Goal: Find specific page/section: Find specific page/section

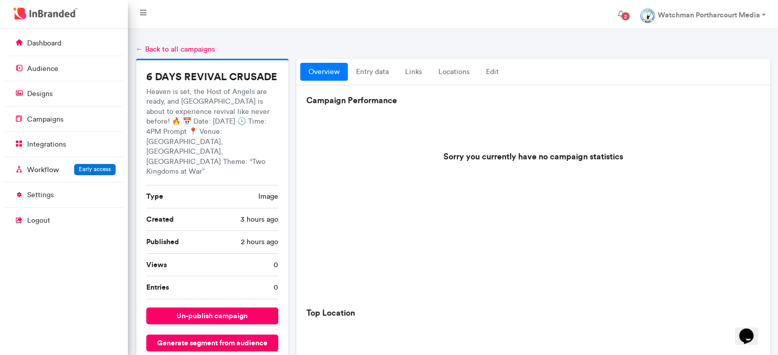
scroll to position [5, 0]
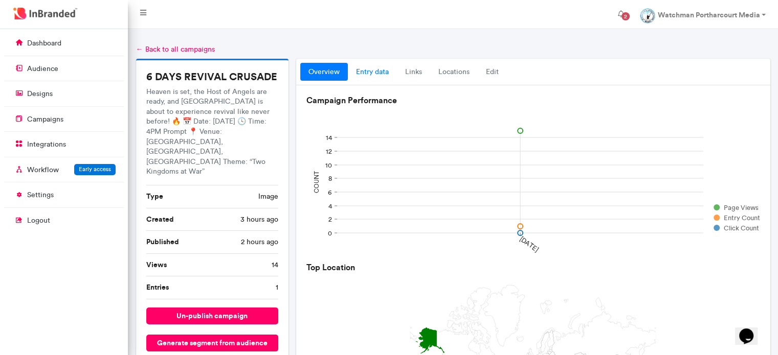
click at [376, 67] on link "entry data" at bounding box center [372, 72] width 49 height 18
